Goal: Task Accomplishment & Management: Use online tool/utility

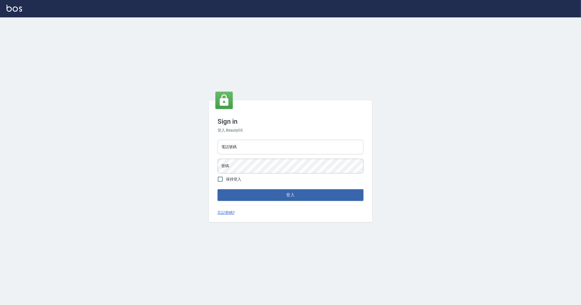
click at [252, 150] on input "電話號碼" at bounding box center [290, 147] width 146 height 15
type input "0912345"
click at [217, 189] on button "登入" at bounding box center [290, 194] width 146 height 11
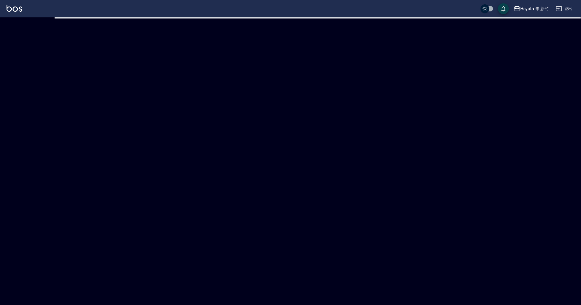
checkbox input "true"
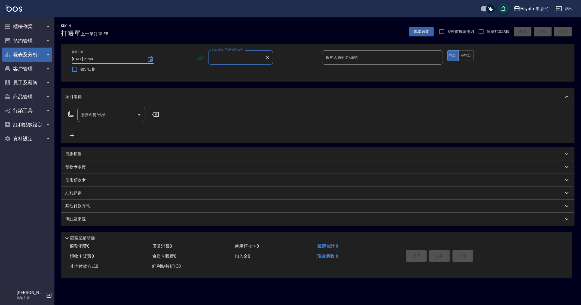
click at [41, 60] on button "報表及分析" at bounding box center [27, 55] width 50 height 14
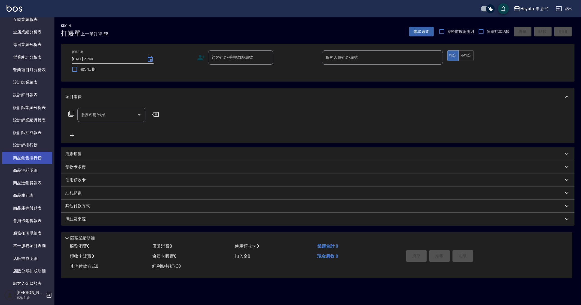
scroll to position [170, 0]
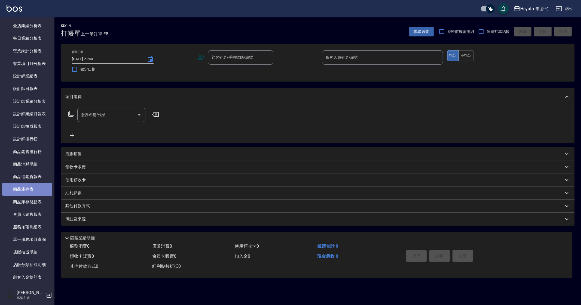
click at [33, 184] on link "商品庫存表" at bounding box center [27, 189] width 50 height 13
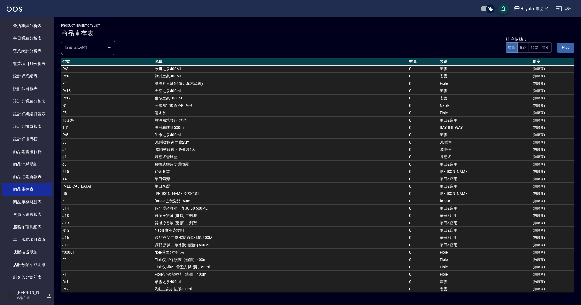
click at [90, 50] on input "篩選商品分類" at bounding box center [83, 48] width 41 height 10
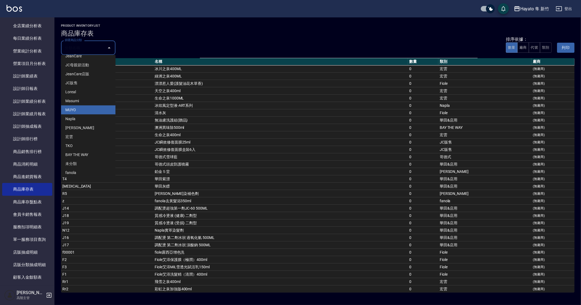
scroll to position [53, 0]
click at [88, 130] on li "宏雲" at bounding box center [88, 134] width 54 height 9
type input "宏雲"
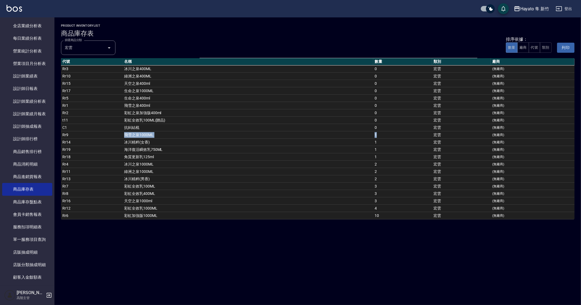
drag, startPoint x: 122, startPoint y: 133, endPoint x: 394, endPoint y: 135, distance: 272.1
click at [394, 135] on tr "Rr9 飛雪之泉1000ML 1 宏雲 (無廠商)" at bounding box center [317, 134] width 513 height 7
click at [311, 235] on div "Hayato 隼 新竹 商品庫存表 列印時間： [DATE][PHONE_NUMBER]:49 product inventoryList 商品庫存表 篩選商…" at bounding box center [290, 152] width 581 height 305
click at [41, 204] on link "商品庫存盤點表" at bounding box center [27, 202] width 50 height 13
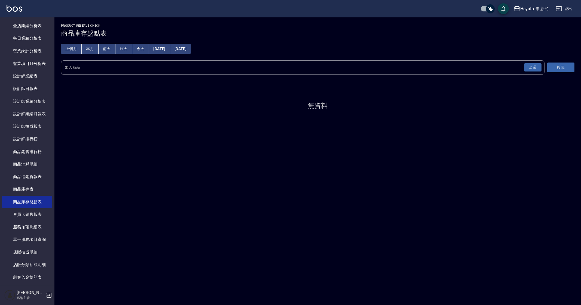
click at [90, 51] on button "本月" at bounding box center [90, 49] width 17 height 10
click at [561, 64] on button "搜尋" at bounding box center [560, 68] width 27 height 10
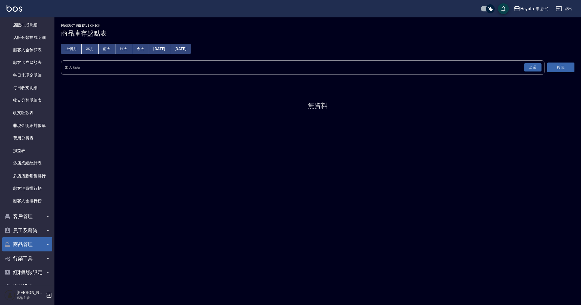
scroll to position [412, 0]
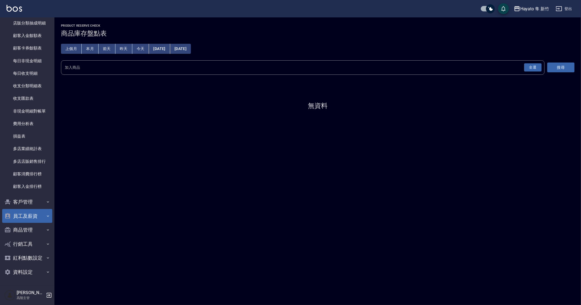
click at [36, 219] on button "員工及薪資" at bounding box center [27, 216] width 50 height 14
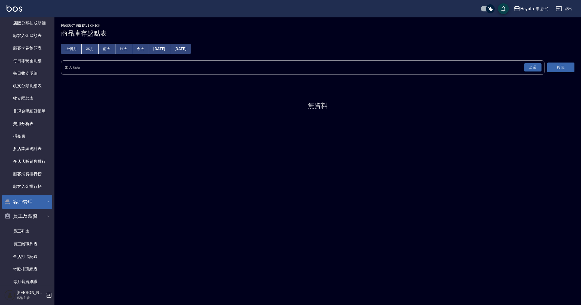
click at [37, 201] on button "客戶管理" at bounding box center [27, 202] width 50 height 14
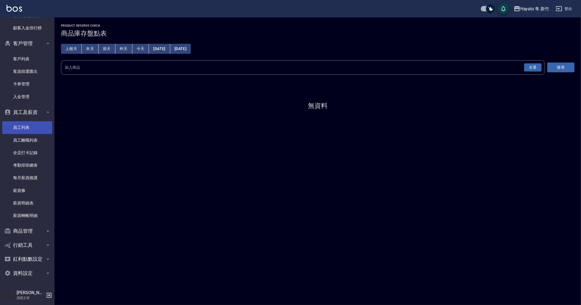
scroll to position [571, 0]
click at [33, 229] on button "商品管理" at bounding box center [27, 230] width 50 height 14
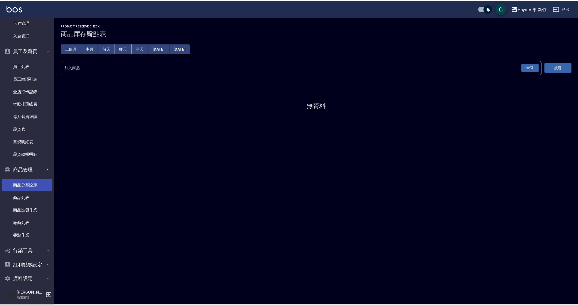
scroll to position [639, 0]
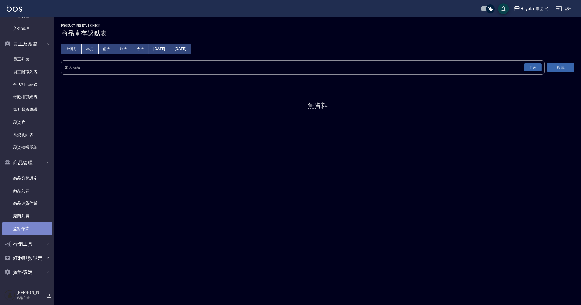
click at [36, 226] on link "盤點作業" at bounding box center [27, 229] width 50 height 13
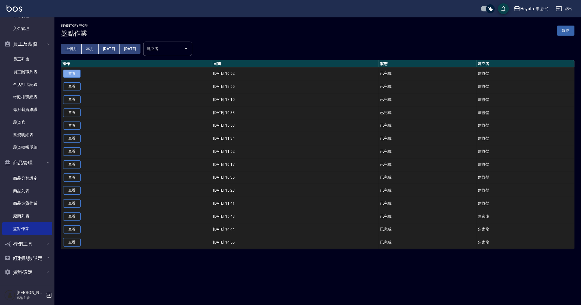
click at [75, 76] on link "查看" at bounding box center [71, 74] width 17 height 8
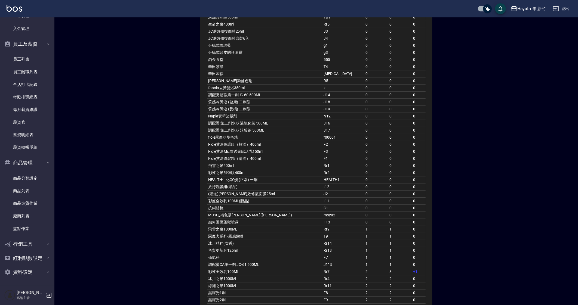
scroll to position [136, 0]
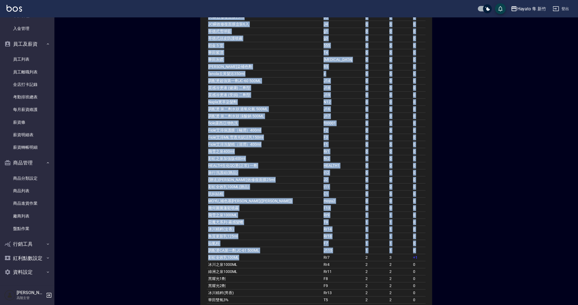
drag, startPoint x: 245, startPoint y: 258, endPoint x: 426, endPoint y: 254, distance: 180.7
click at [426, 254] on div "商品名稱 代號 當前庫存 盤點數量 差異 冰川之泉400ML Rr3 0 0 0 綠洲之泉400ML Rr10 0 0 0 漂漂惹人愛(護髮油花木草香) F4…" at bounding box center [316, 197] width 232 height 551
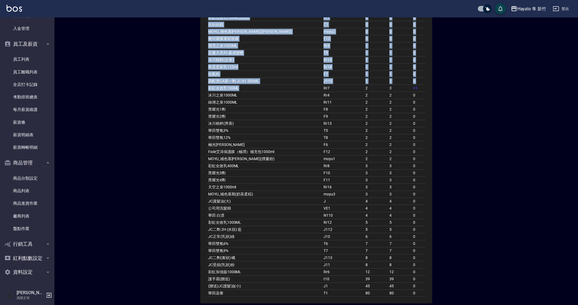
scroll to position [306, 0]
click at [426, 254] on div "商品名稱 代號 當前庫存 盤點數量 差異 冰川之泉400ML Rr3 0 0 0 綠洲之泉400ML Rr10 0 0 0 漂漂惹人愛(護髮油花木草香) F4…" at bounding box center [316, 27] width 232 height 551
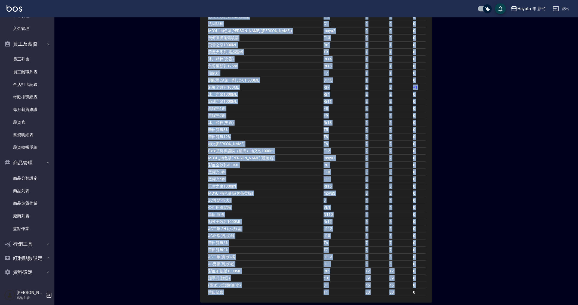
click at [426, 254] on div "商品名稱 代號 當前庫存 盤點數量 差異 冰川之泉400ML Rr3 0 0 0 綠洲之泉400ML Rr10 0 0 0 漂漂惹人愛(護髮油花木草香) F4…" at bounding box center [316, 27] width 232 height 551
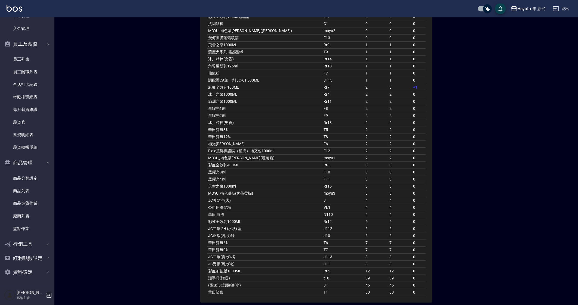
click at [426, 254] on div "商品名稱 代號 當前庫存 盤點數量 差異 冰川之泉400ML Rr3 0 0 0 綠洲之泉400ML Rr10 0 0 0 漂漂惹人愛(護髮油花木草香) F4…" at bounding box center [316, 27] width 232 height 551
drag, startPoint x: 426, startPoint y: 254, endPoint x: 419, endPoint y: 260, distance: 9.8
click at [426, 254] on div "商品名稱 代號 當前庫存 盤點數量 差異 冰川之泉400ML Rr3 0 0 0 綠洲之泉400ML Rr10 0 0 0 漂漂惹人愛(護髮油花木草香) F4…" at bounding box center [316, 27] width 232 height 551
drag, startPoint x: 503, startPoint y: 185, endPoint x: 482, endPoint y: 199, distance: 25.4
click at [503, 185] on div "Hayato 隼 新竹 盤點紀錄 列印時間： [DATE][PHONE_NUMBER]:49 建立時間:[DATE][PHONE_NUMBER]:52 建立者…" at bounding box center [316, 10] width 524 height 598
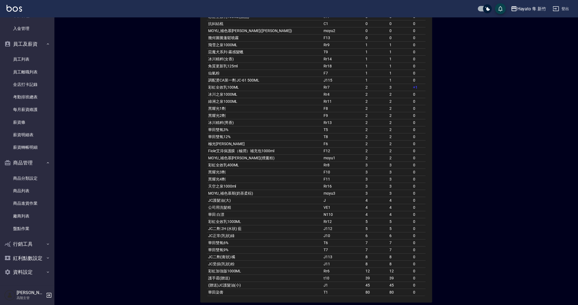
click at [482, 199] on div "Hayato 隼 新竹 盤點紀錄 列印時間： [DATE][PHONE_NUMBER]:49 建立時間:[DATE][PHONE_NUMBER]:52 建立者…" at bounding box center [316, 10] width 524 height 598
click at [524, 136] on div "Hayato 隼 新竹 盤點紀錄 列印時間： [DATE][PHONE_NUMBER]:49 建立時間:[DATE][PHONE_NUMBER]:52 建立者…" at bounding box center [316, 10] width 524 height 598
